Goal: Information Seeking & Learning: Compare options

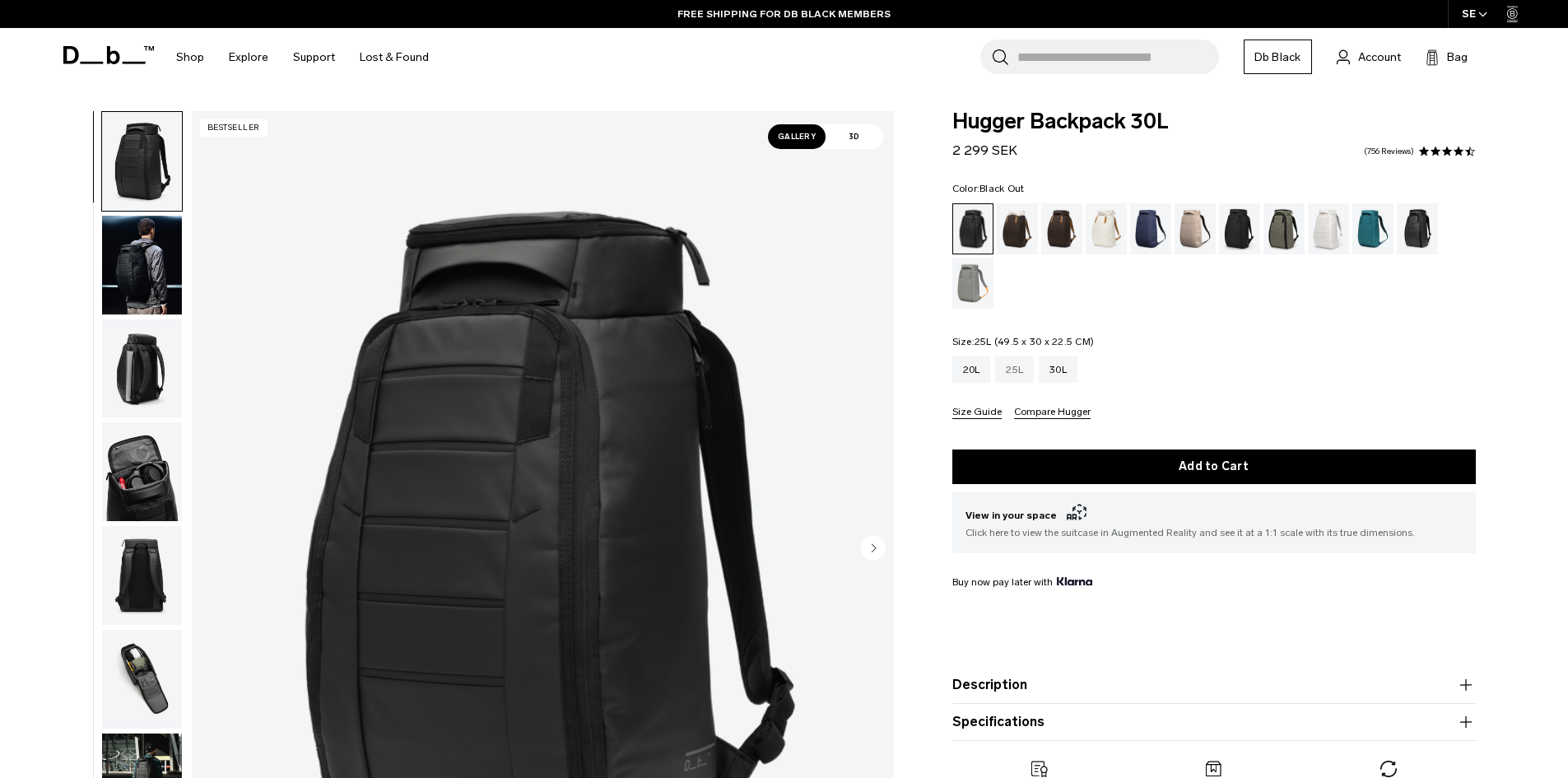
click at [1021, 373] on div "25L" at bounding box center [1014, 370] width 39 height 26
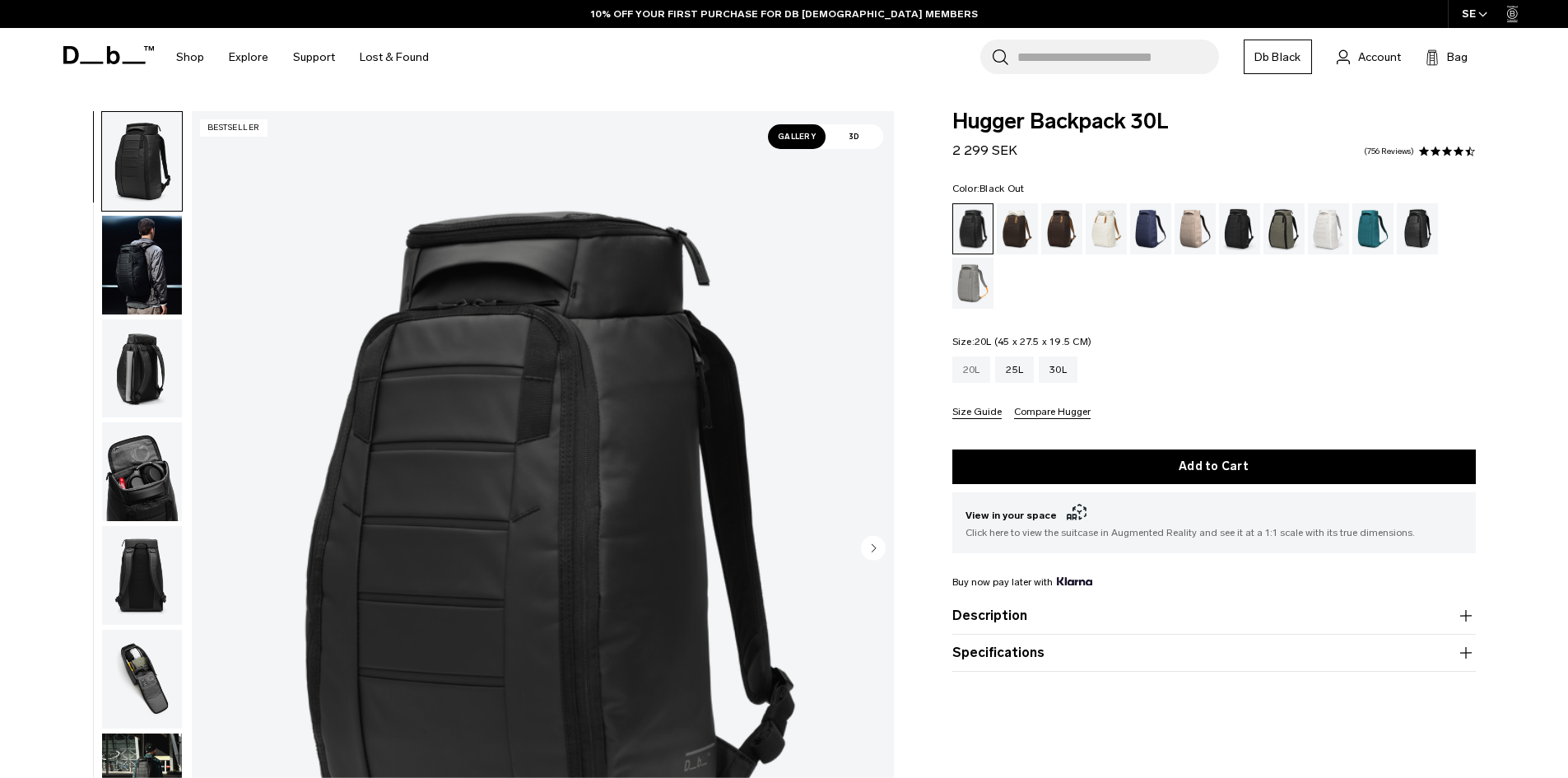
click at [981, 370] on div "20L" at bounding box center [971, 370] width 39 height 26
